Goal: Information Seeking & Learning: Understand process/instructions

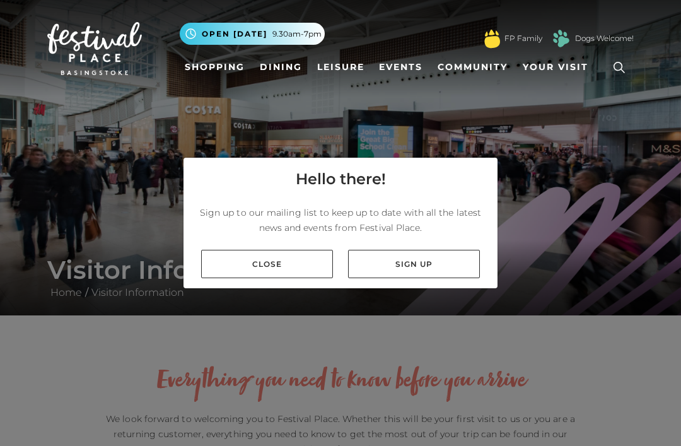
click at [403, 278] on link "Sign up" at bounding box center [414, 264] width 132 height 28
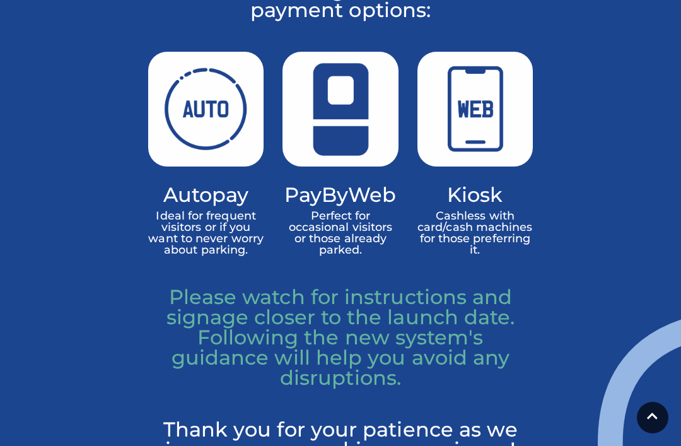
scroll to position [1031, 0]
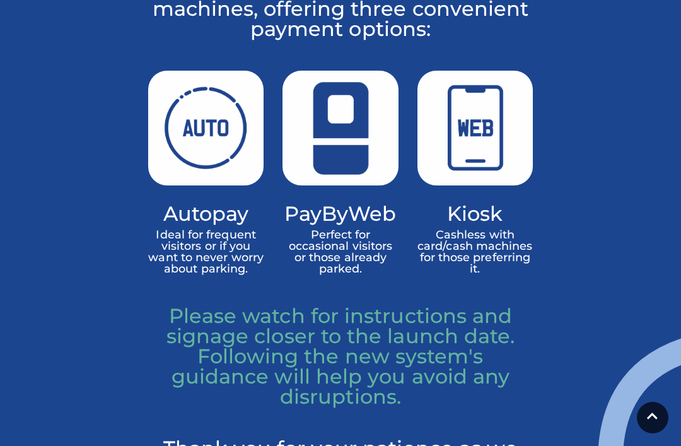
click at [326, 274] on p "Perfect for occasional visitors or those already parked." at bounding box center [339, 251] width 115 height 45
click at [324, 274] on p "Perfect for occasional visitors or those already parked." at bounding box center [339, 251] width 115 height 45
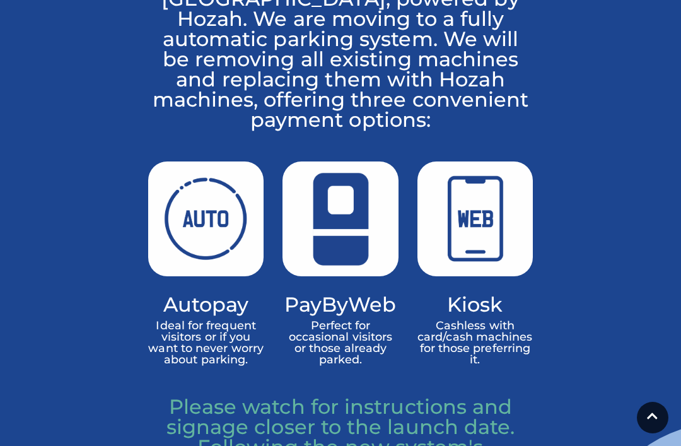
scroll to position [941, 0]
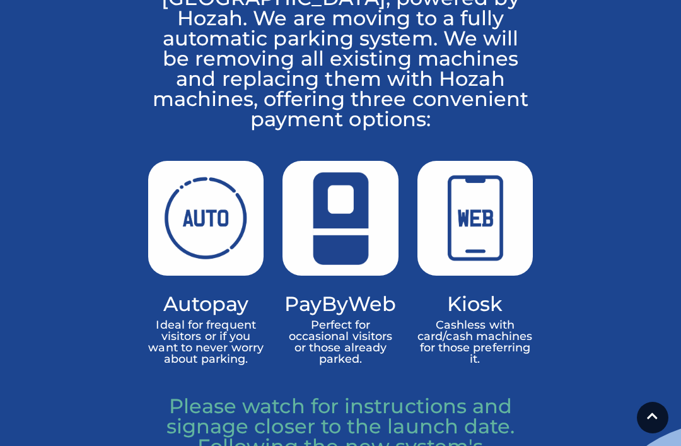
click at [352, 313] on h4 "PayByWeb" at bounding box center [339, 303] width 115 height 18
click at [338, 364] on p "Perfect for occasional visitors or those already parked." at bounding box center [339, 341] width 115 height 45
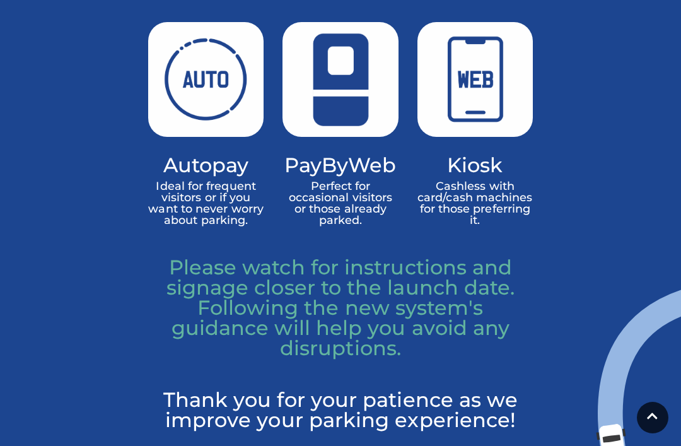
scroll to position [1075, 0]
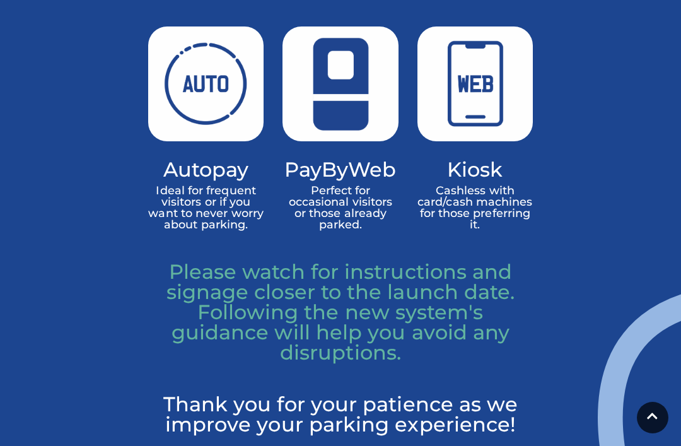
click at [197, 118] on img at bounding box center [205, 83] width 115 height 115
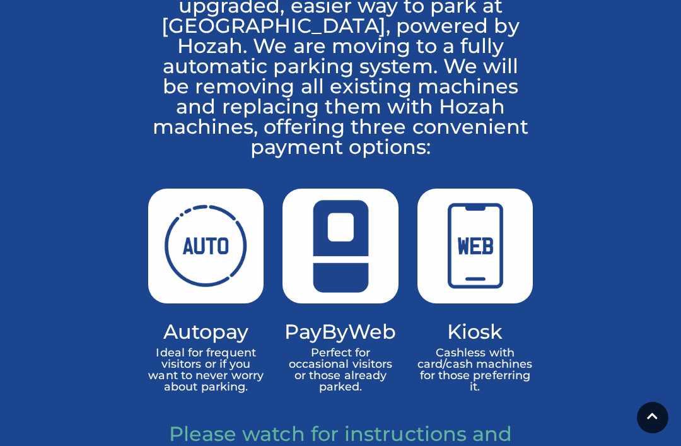
scroll to position [906, 0]
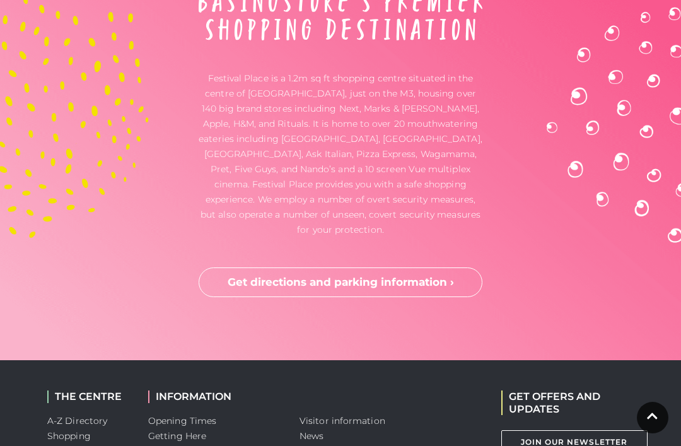
scroll to position [3605, 0]
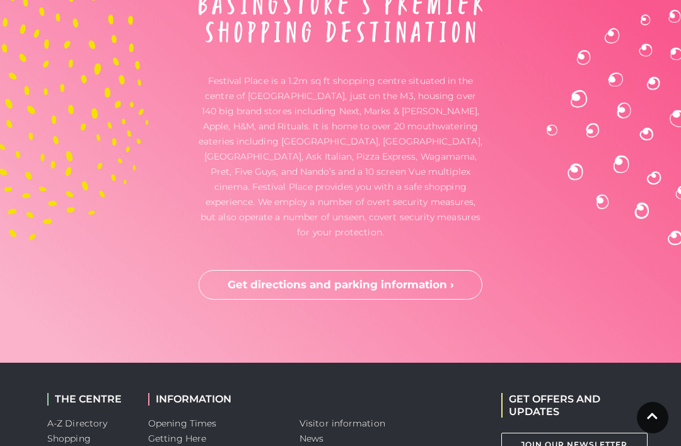
click at [300, 270] on link "Get directions and parking information ›" at bounding box center [341, 285] width 284 height 30
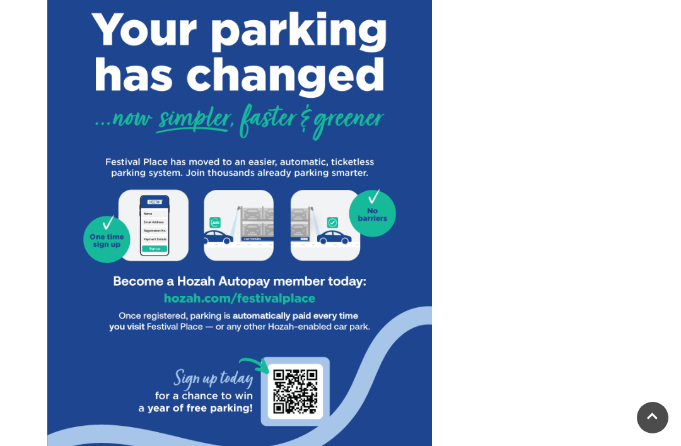
scroll to position [492, 0]
